Goal: Communication & Community: Ask a question

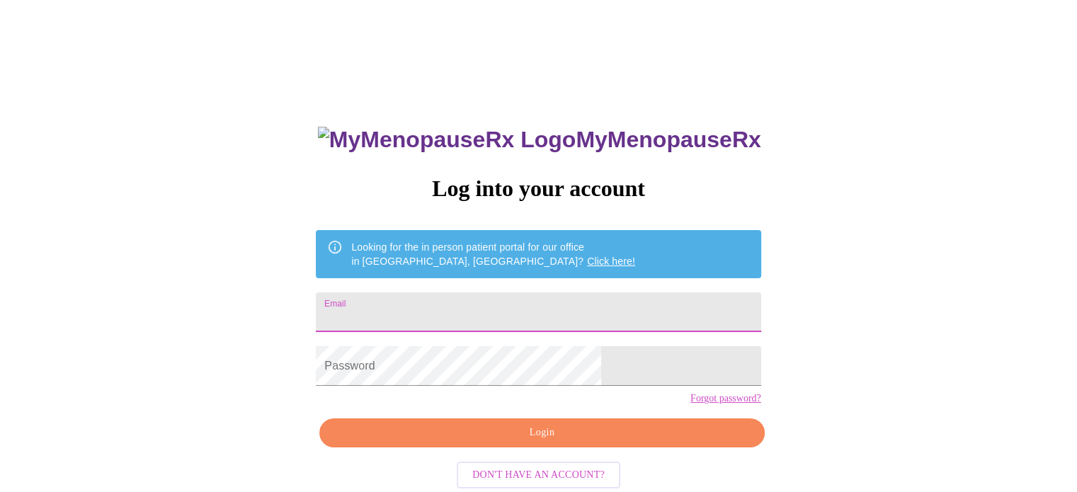
click at [515, 297] on input "Email" at bounding box center [538, 312] width 445 height 40
type input "[EMAIL_ADDRESS][DOMAIN_NAME]"
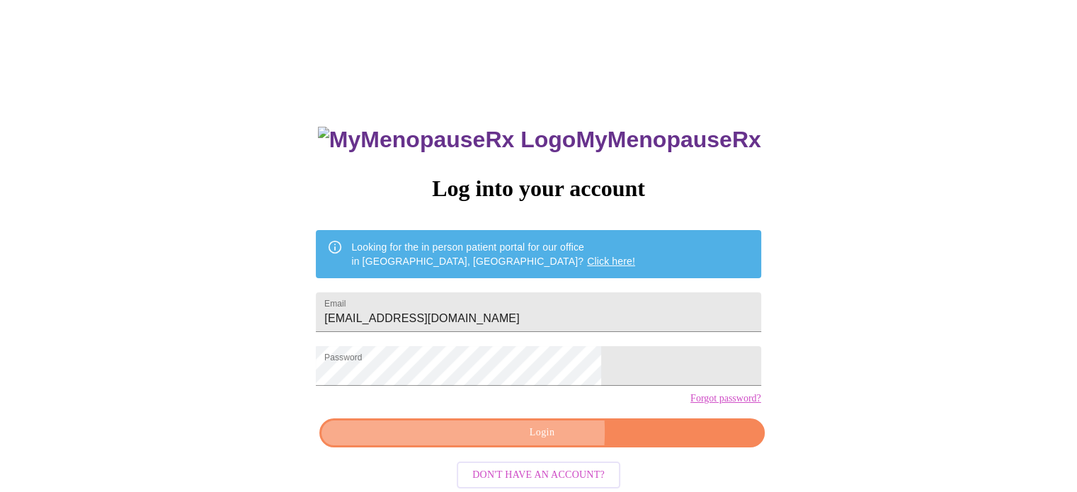
click at [490, 442] on span "Login" at bounding box center [542, 433] width 412 height 18
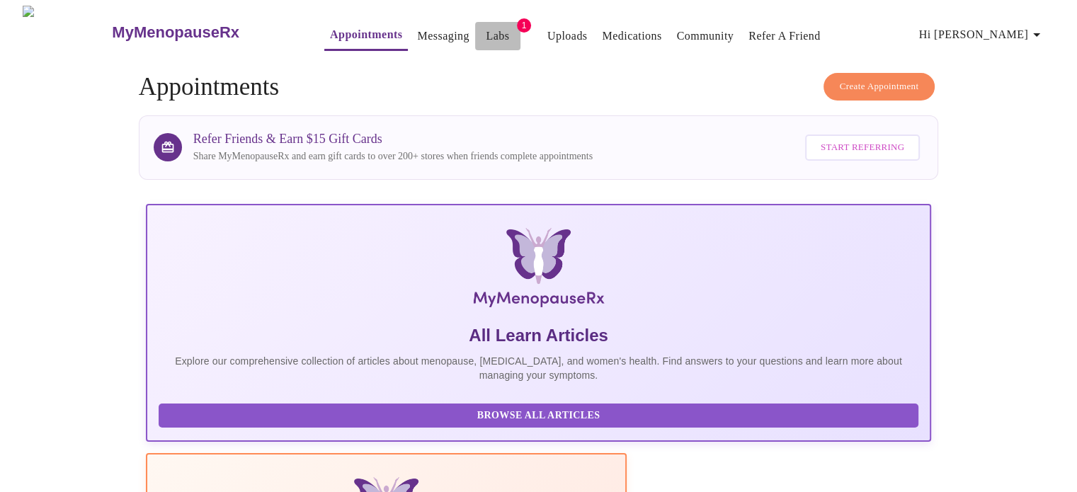
click at [486, 30] on link "Labs" at bounding box center [497, 36] width 23 height 20
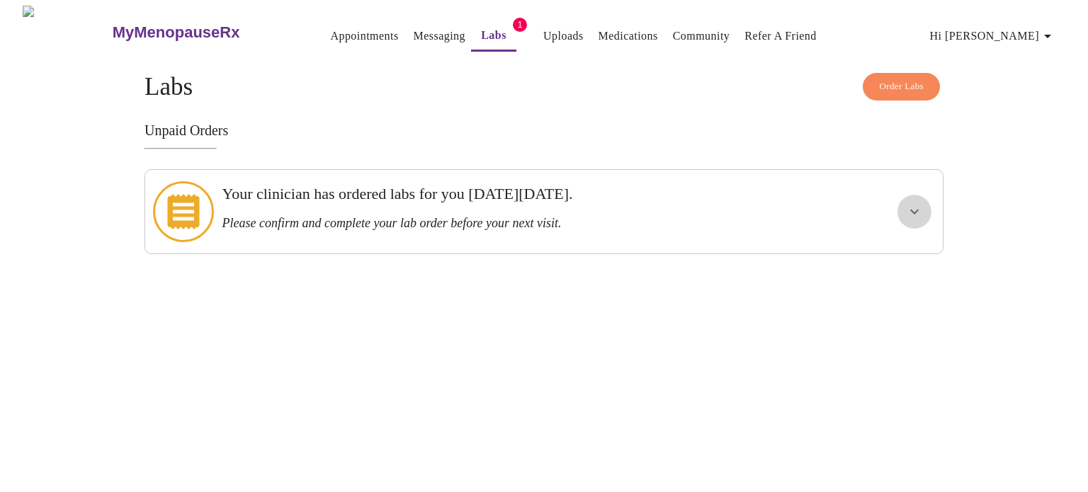
click at [913, 203] on icon "show more" at bounding box center [914, 211] width 17 height 17
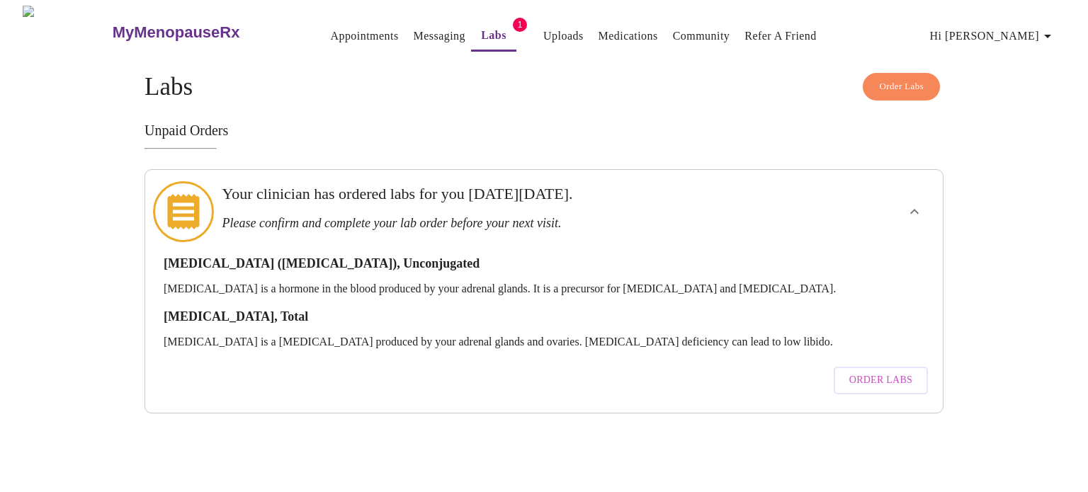
click at [598, 32] on link "Medications" at bounding box center [627, 36] width 59 height 20
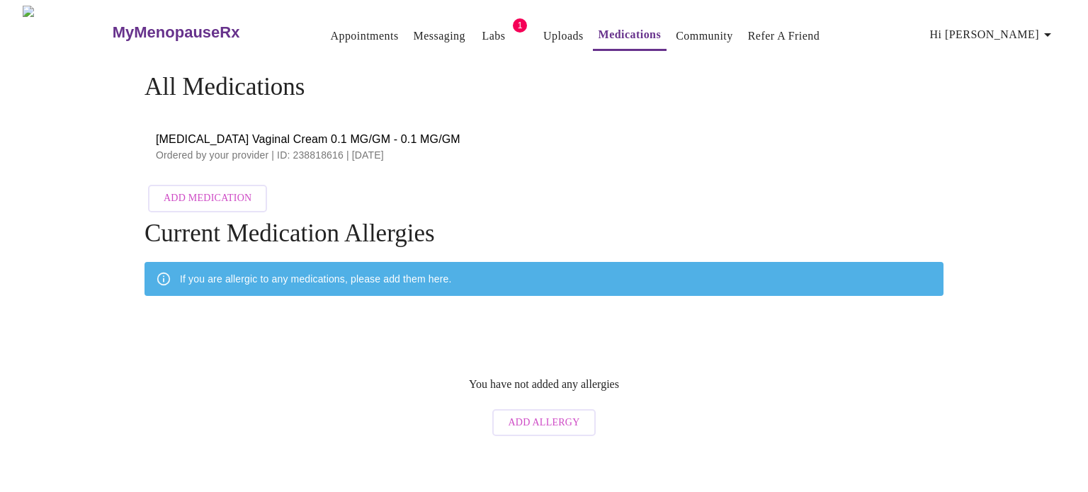
click at [181, 190] on span "Add Medication" at bounding box center [208, 199] width 88 height 18
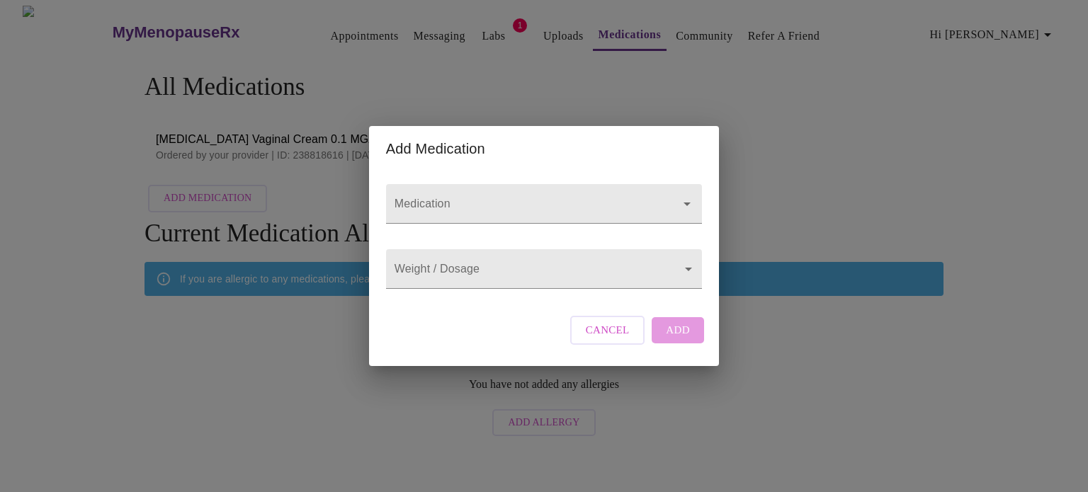
click at [668, 95] on div "Add Medication Medication Weight / Dosage ​ Cancel Add" at bounding box center [544, 246] width 1088 height 492
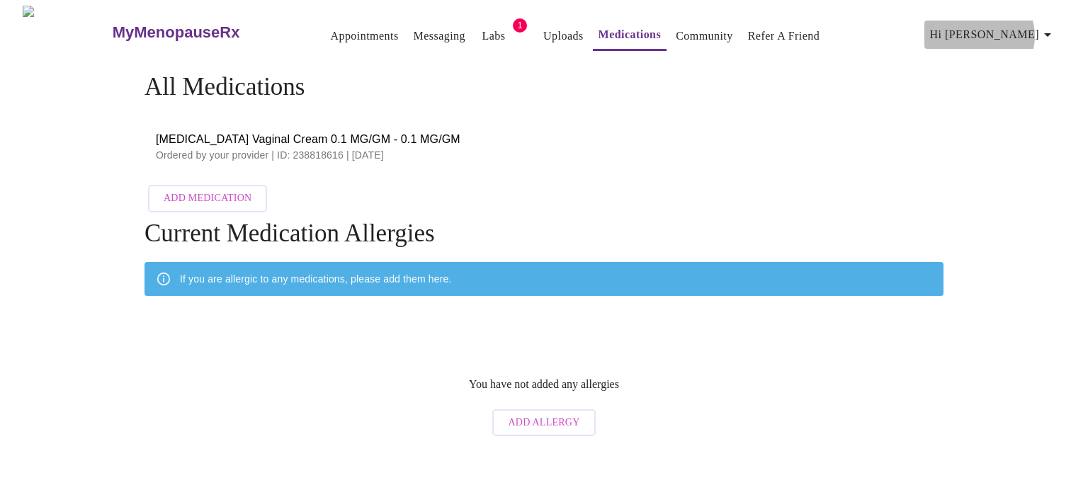
click at [1054, 30] on icon "button" at bounding box center [1047, 34] width 17 height 17
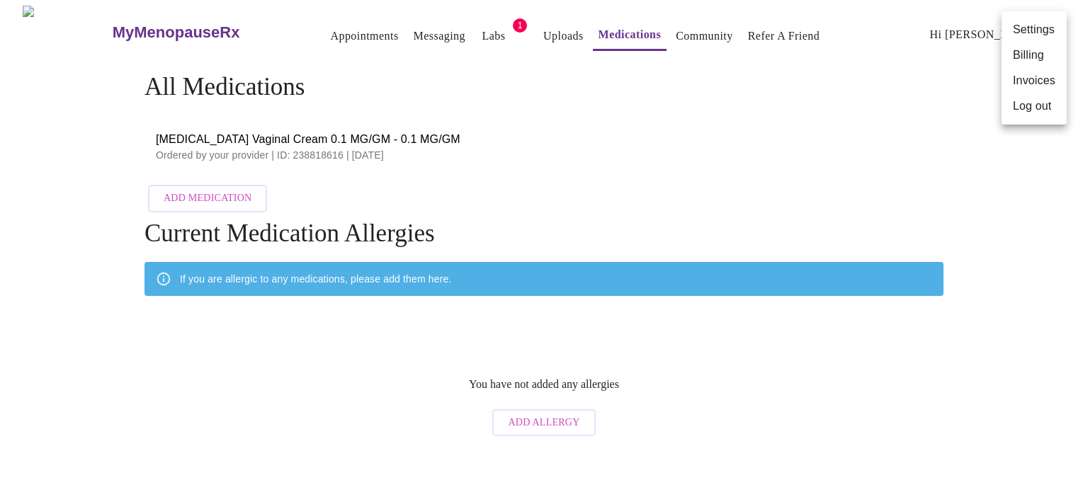
click at [302, 27] on div at bounding box center [544, 246] width 1088 height 492
click at [113, 23] on h3 "MyMenopauseRx" at bounding box center [176, 32] width 127 height 18
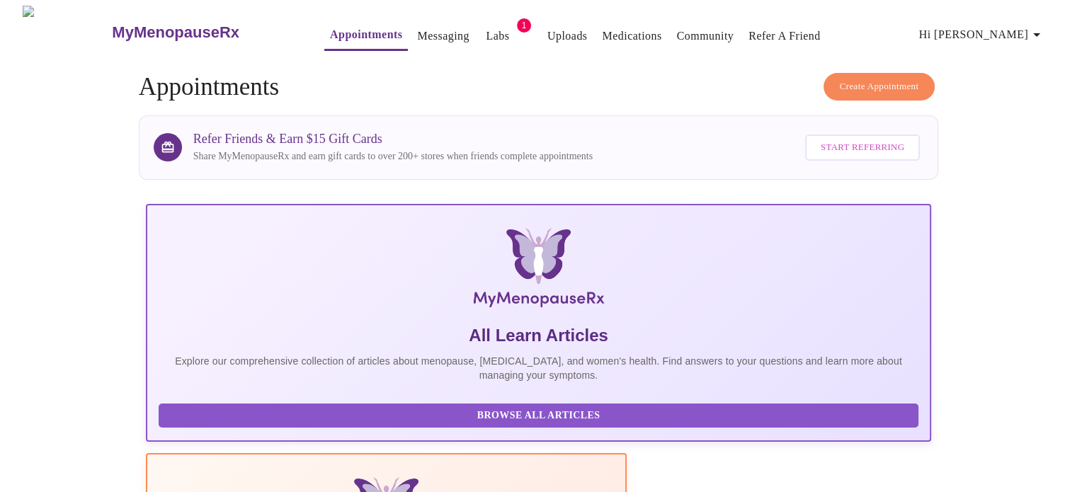
click at [417, 29] on link "Messaging" at bounding box center [443, 36] width 52 height 20
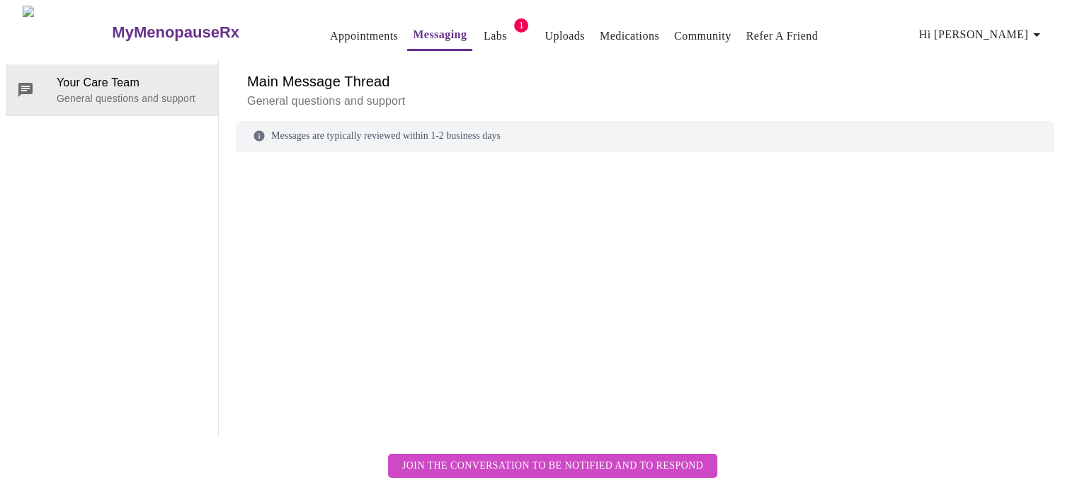
scroll to position [53, 0]
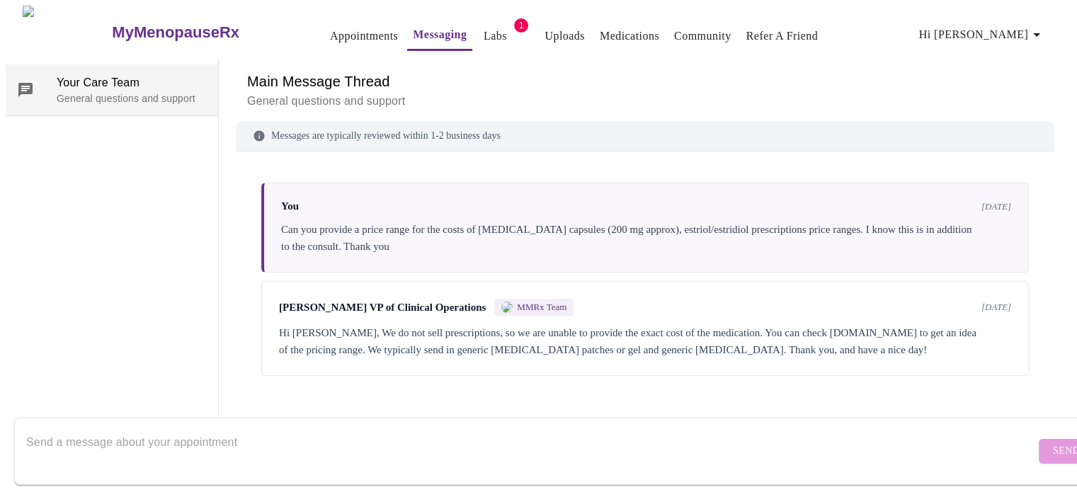
click at [142, 91] on p "General questions and support" at bounding box center [132, 98] width 150 height 14
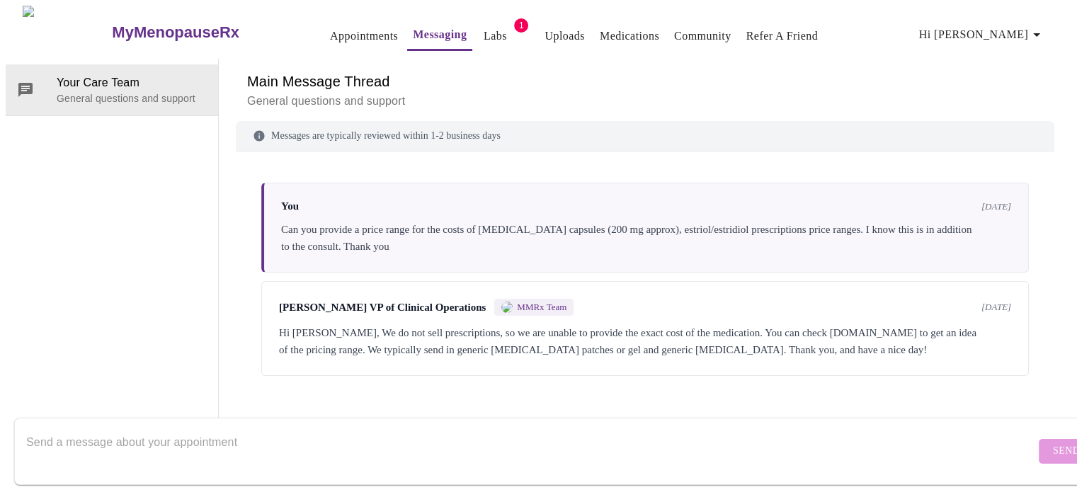
click at [113, 428] on textarea "Send a message about your appointment" at bounding box center [530, 450] width 1009 height 45
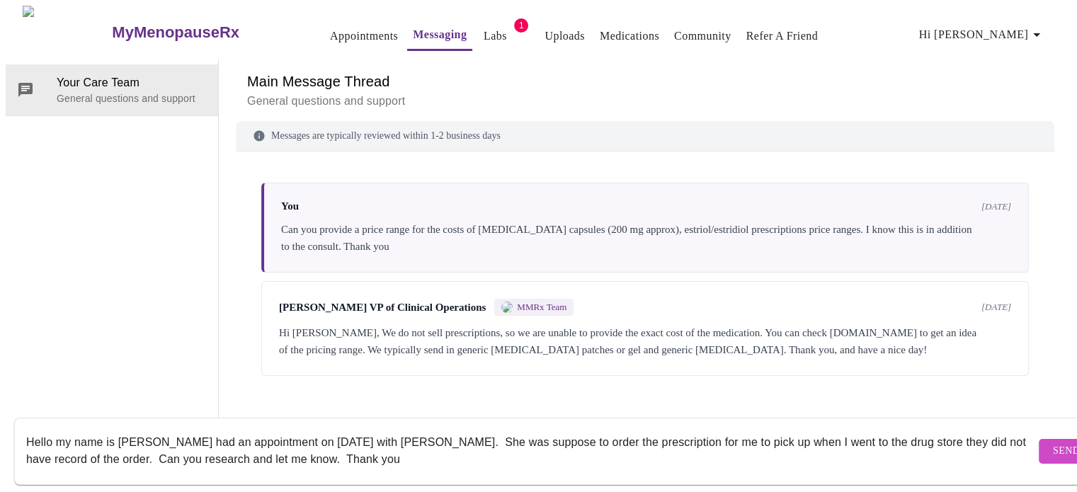
type textarea "Hello my name is Gina Vincent I had an appointment on 9.9.25 with Emilie McLain…"
click at [1053, 443] on span "Send" at bounding box center [1066, 452] width 27 height 18
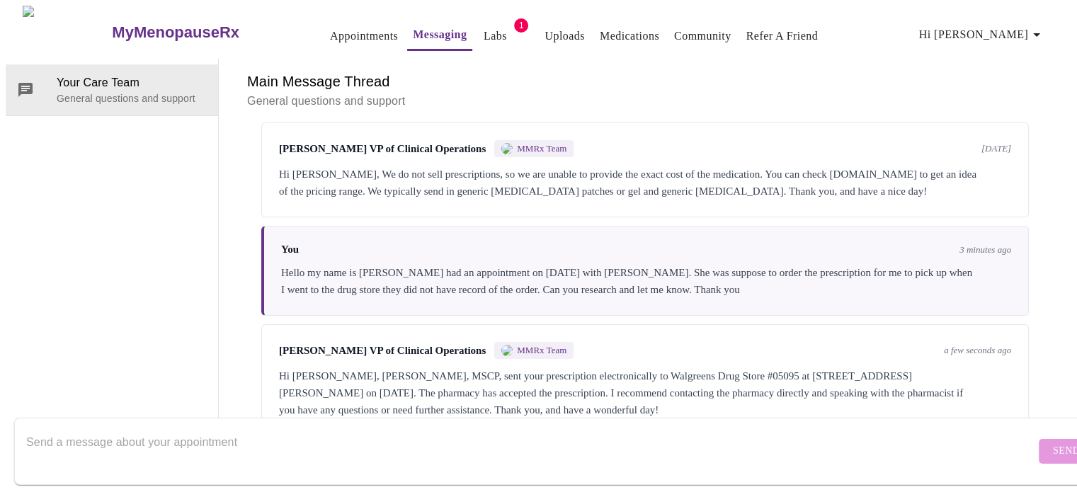
scroll to position [171, 0]
